Goal: Information Seeking & Learning: Compare options

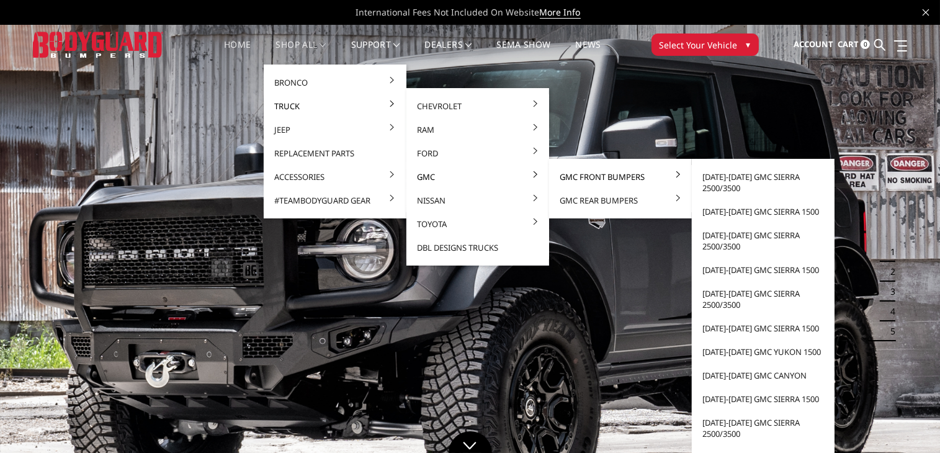
click at [577, 174] on link "GMC Front Bumpers" at bounding box center [620, 177] width 133 height 24
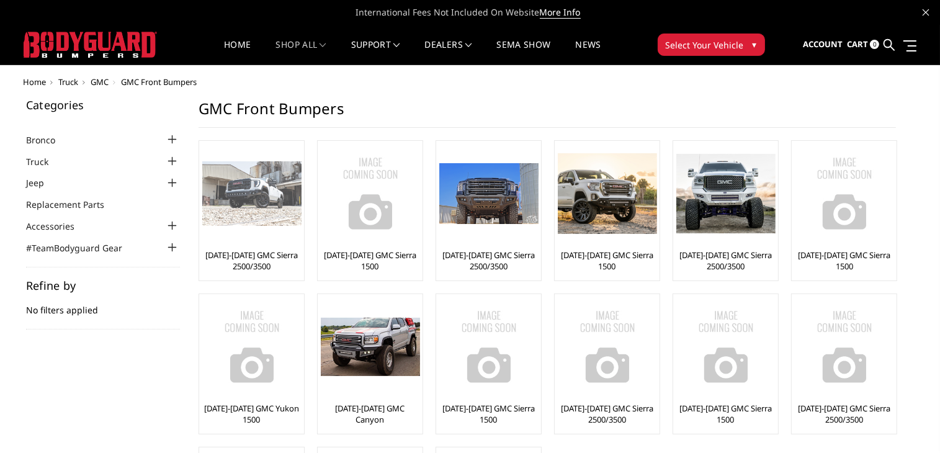
click at [270, 228] on div at bounding box center [251, 193] width 99 height 99
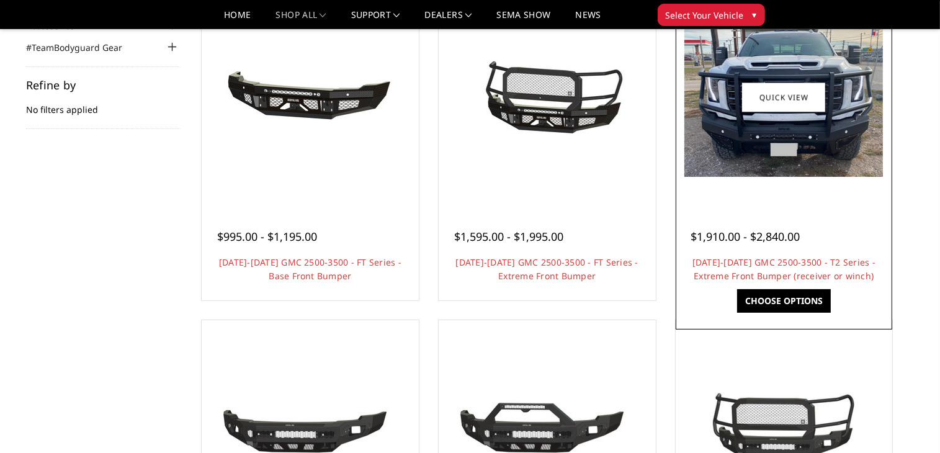
scroll to position [186, 0]
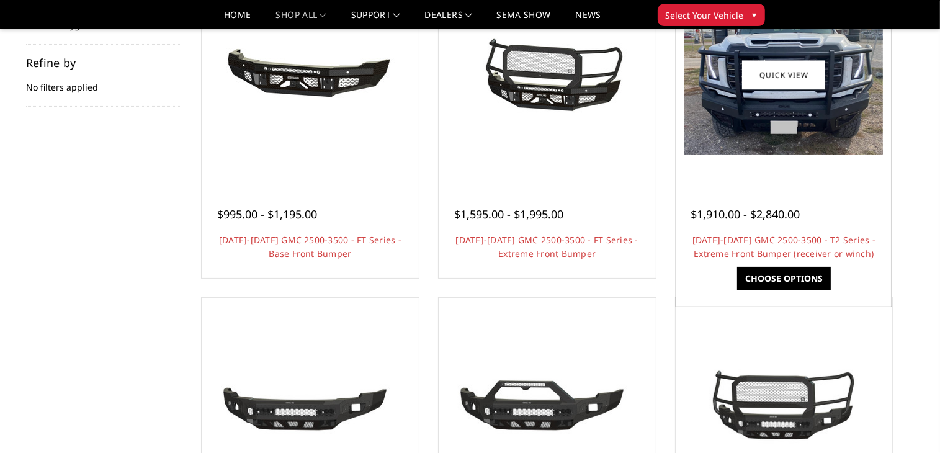
click at [803, 159] on div at bounding box center [784, 75] width 211 height 211
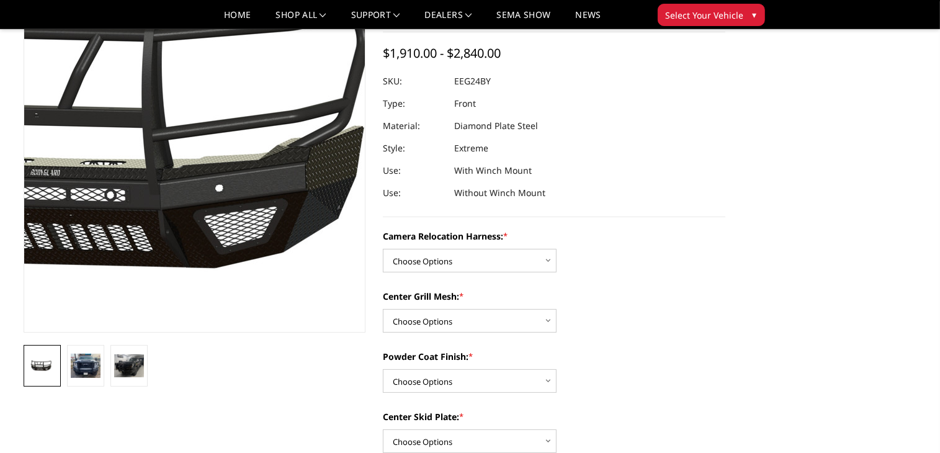
scroll to position [124, 0]
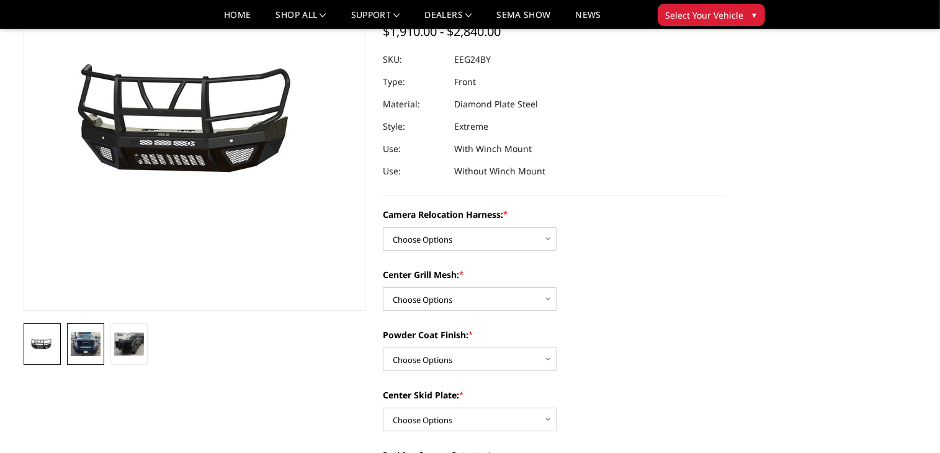
click at [86, 340] on img at bounding box center [86, 344] width 30 height 24
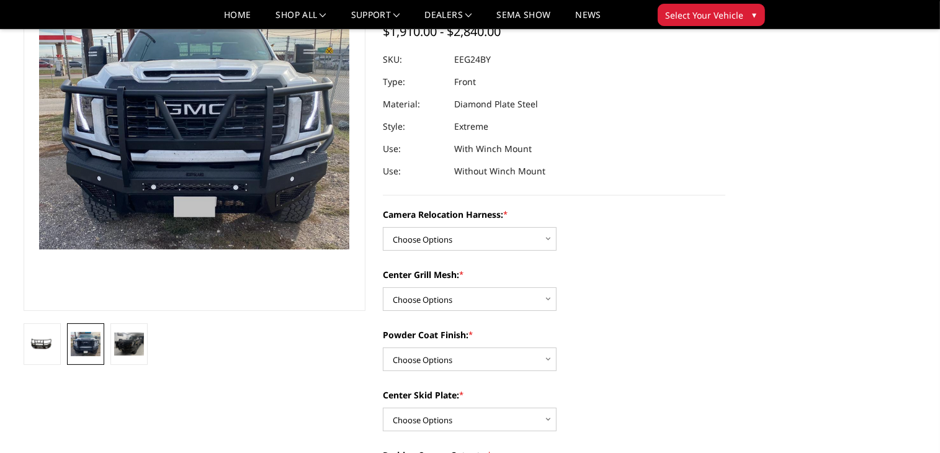
scroll to position [72, 0]
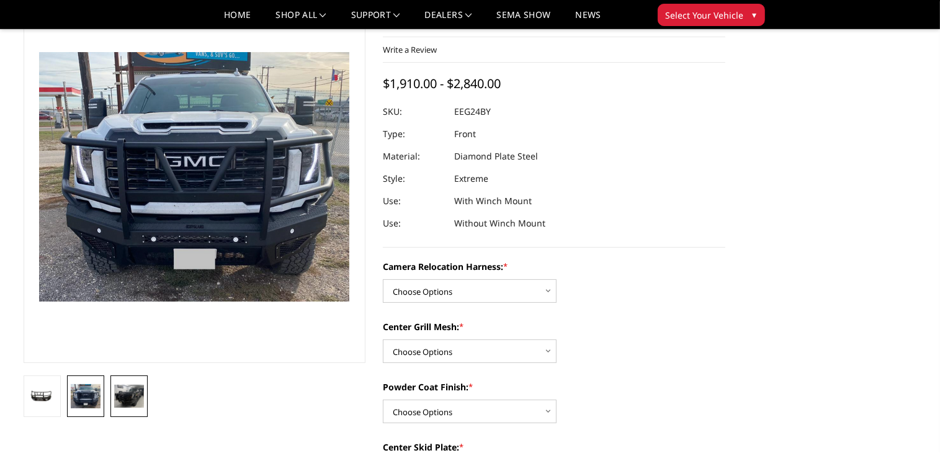
click at [134, 395] on img at bounding box center [129, 396] width 30 height 23
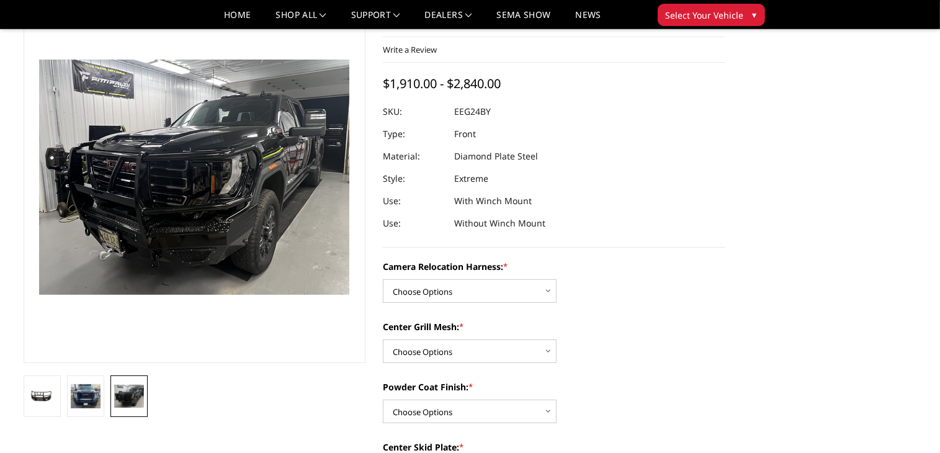
scroll to position [79, 0]
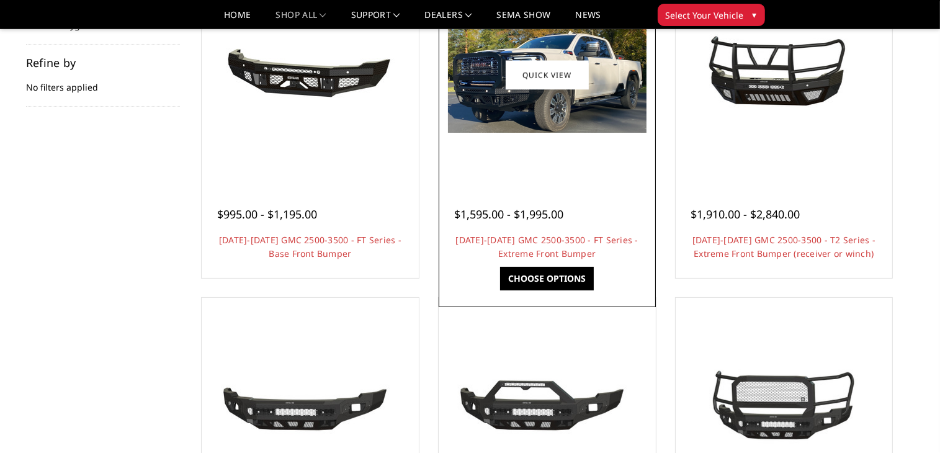
click at [565, 137] on div at bounding box center [547, 75] width 211 height 211
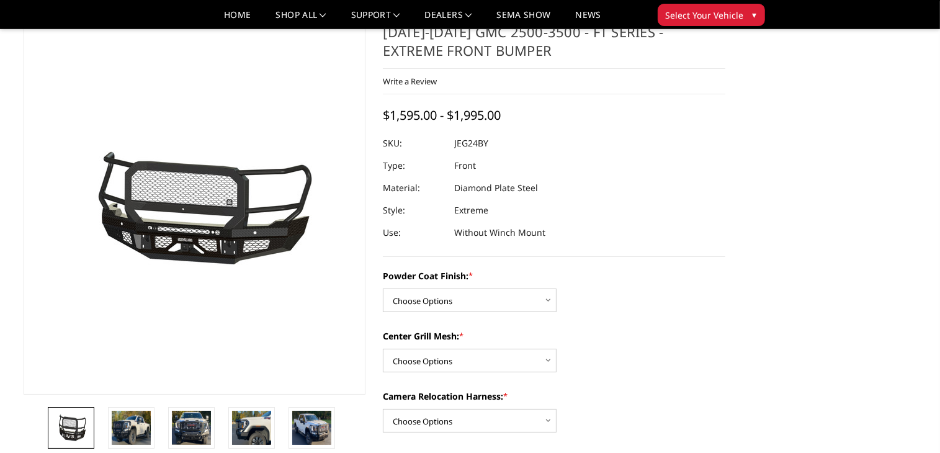
scroll to position [62, 0]
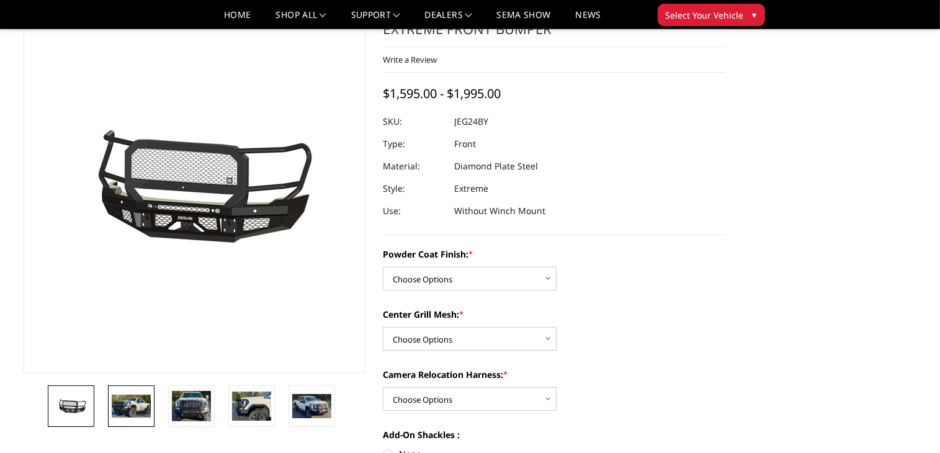
click at [120, 409] on img at bounding box center [131, 406] width 39 height 23
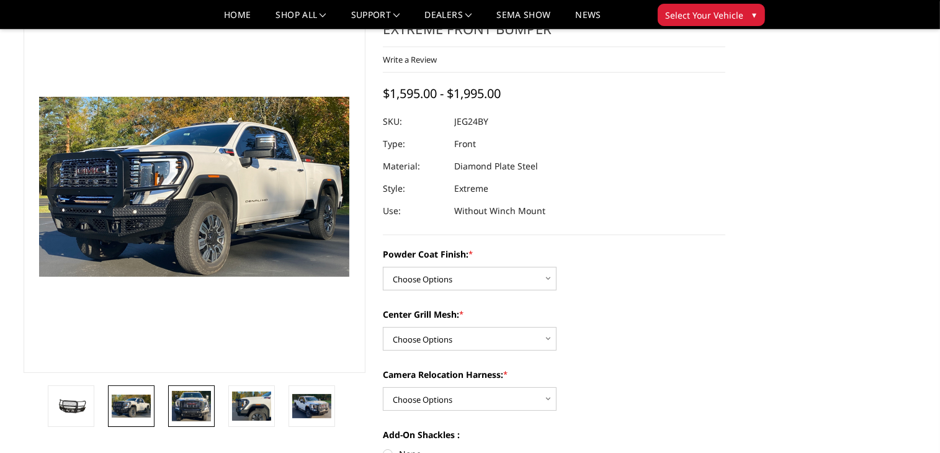
click at [190, 407] on img at bounding box center [191, 406] width 39 height 31
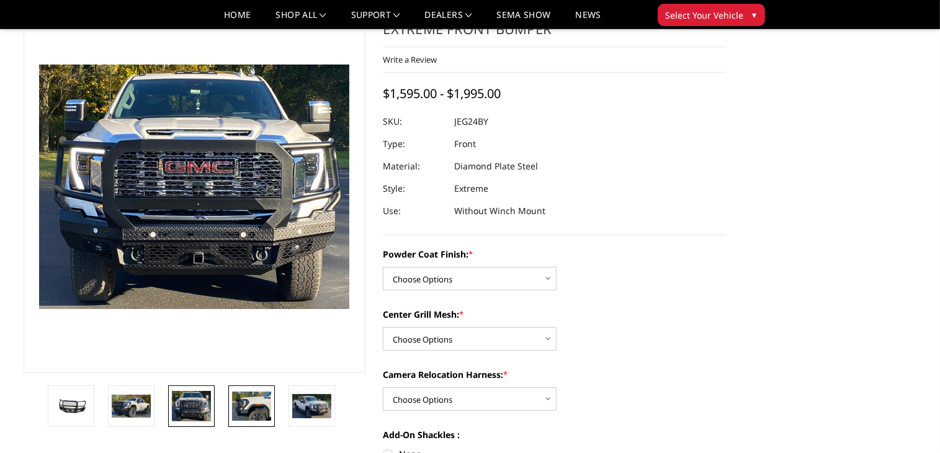
click at [243, 401] on img at bounding box center [251, 405] width 39 height 29
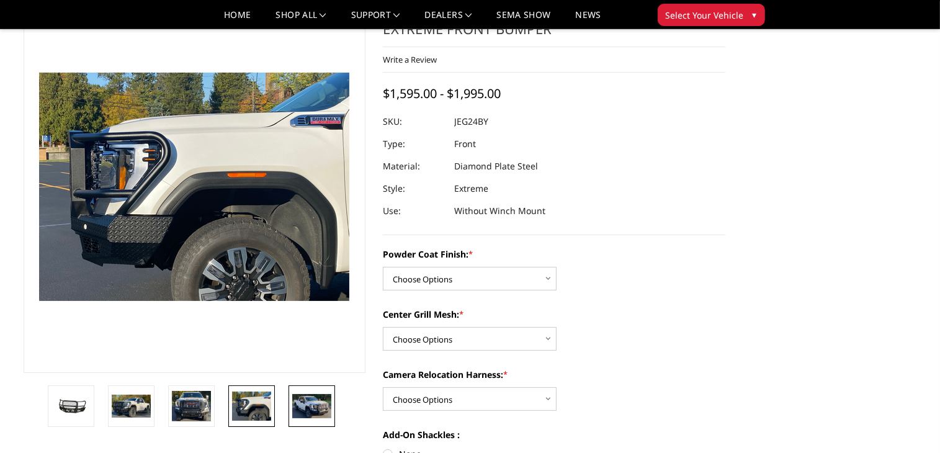
click at [313, 400] on img at bounding box center [311, 406] width 39 height 24
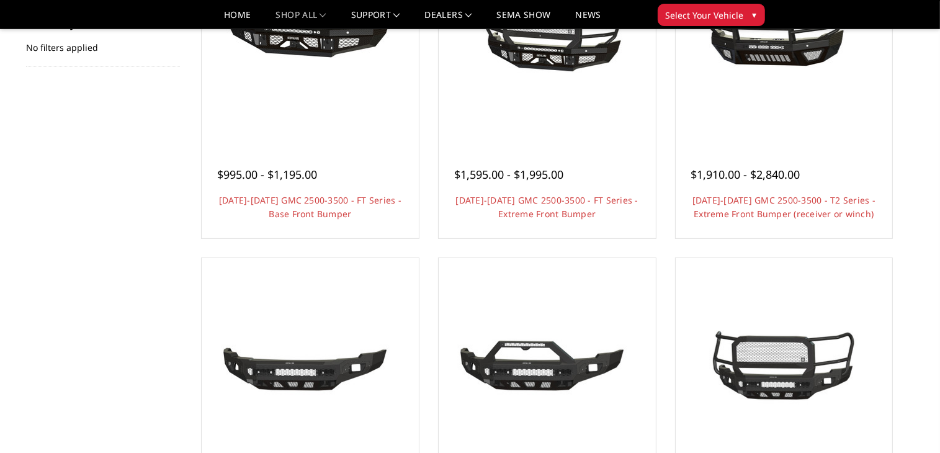
scroll to position [248, 0]
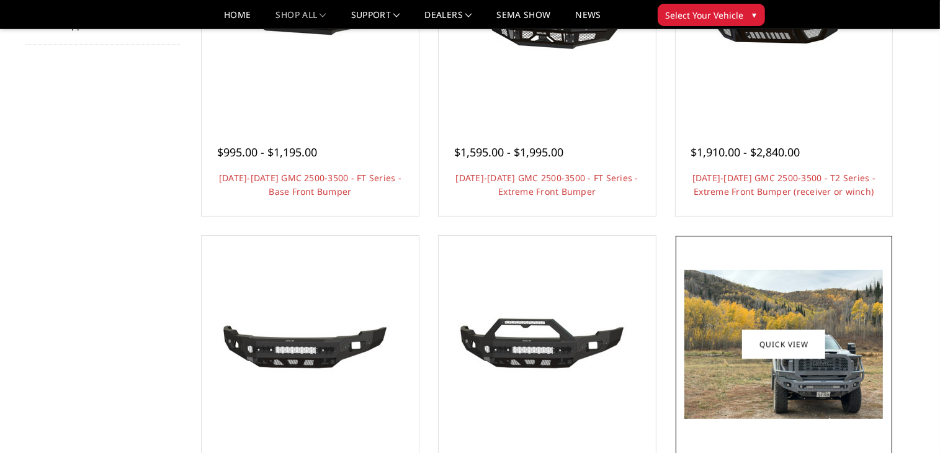
click at [751, 314] on img at bounding box center [783, 344] width 199 height 149
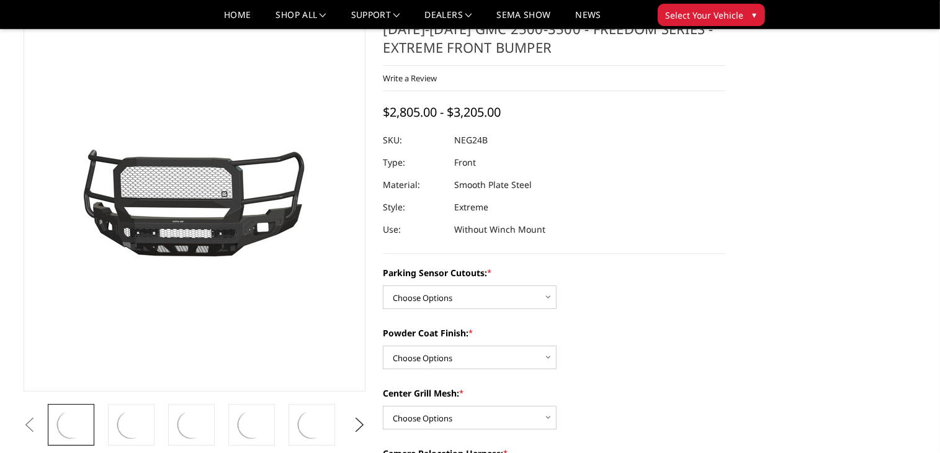
scroll to position [124, 0]
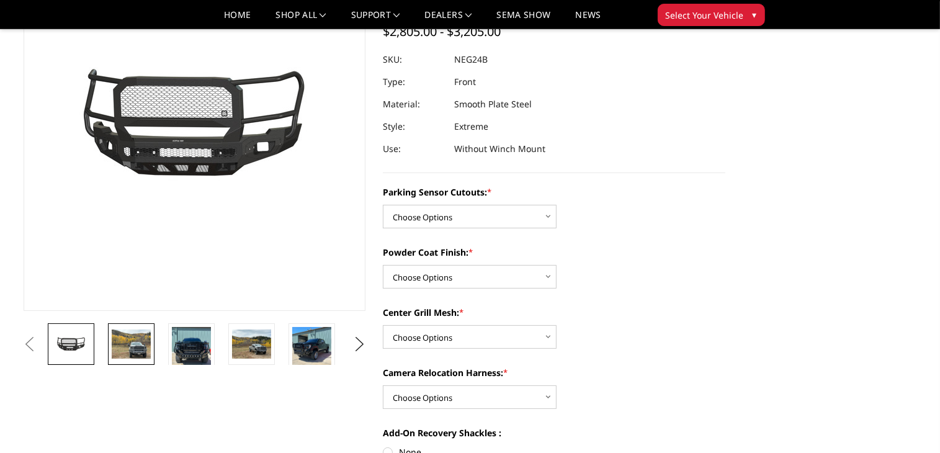
click at [141, 354] on img at bounding box center [131, 343] width 39 height 29
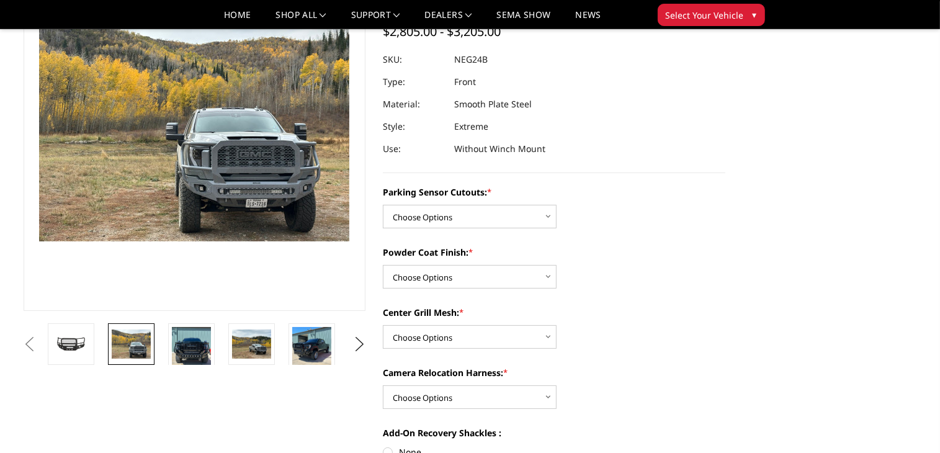
scroll to position [80, 0]
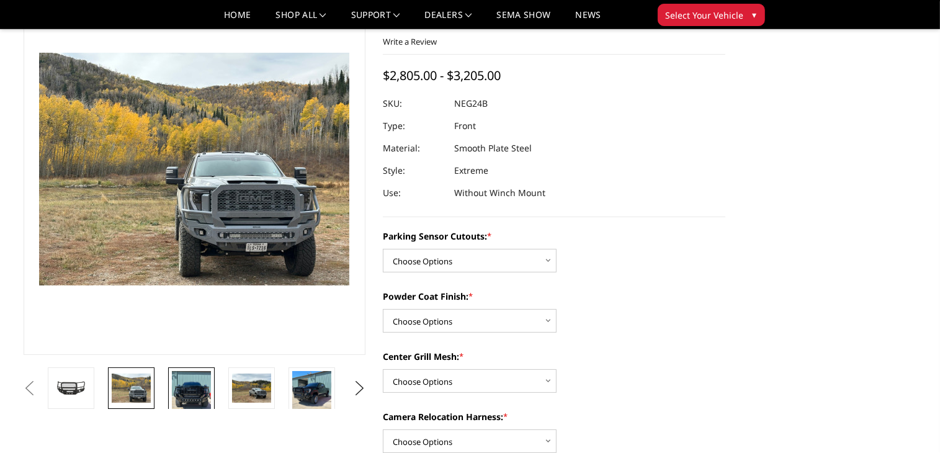
click at [204, 386] on img at bounding box center [191, 397] width 39 height 52
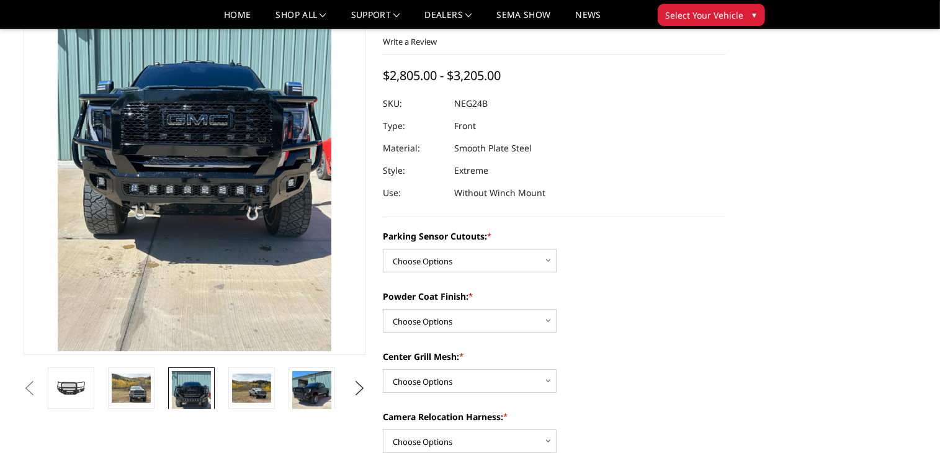
click at [197, 386] on img at bounding box center [191, 397] width 39 height 52
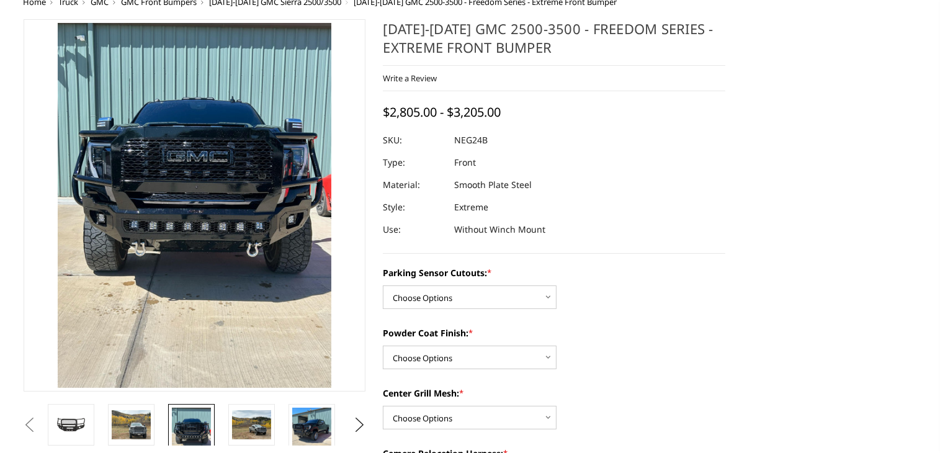
scroll to position [14, 0]
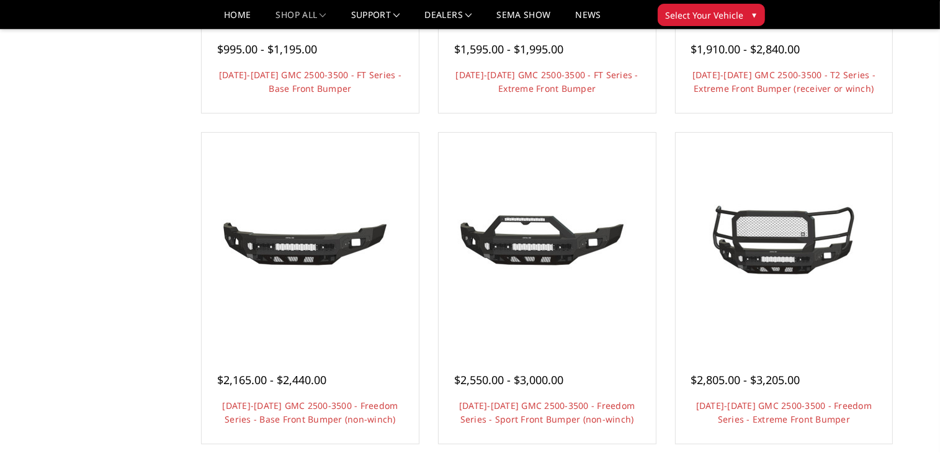
scroll to position [372, 0]
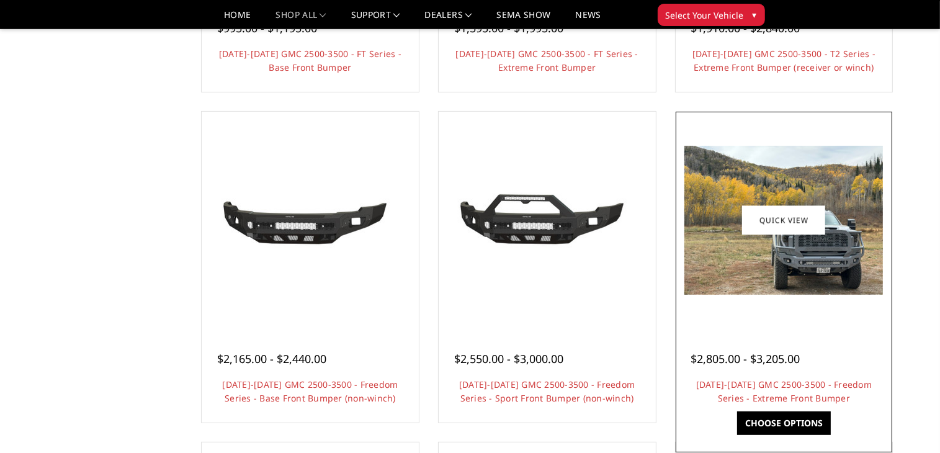
click at [860, 291] on img at bounding box center [783, 220] width 199 height 149
